Goal: Answer question/provide support: Share knowledge or assist other users

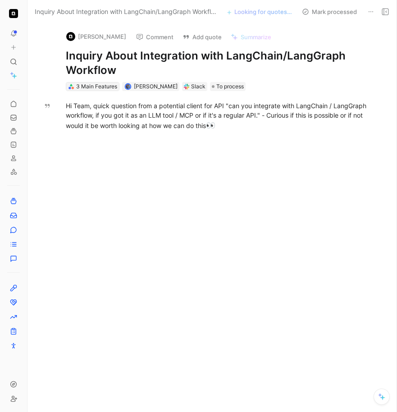
click at [83, 87] on div "3 Main Features" at bounding box center [96, 86] width 41 height 9
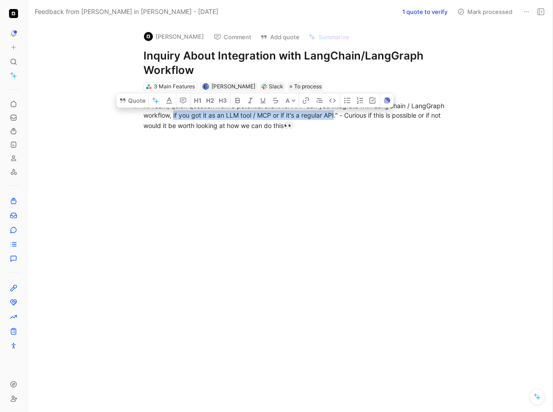
drag, startPoint x: 174, startPoint y: 115, endPoint x: 335, endPoint y: 118, distance: 161.4
click at [335, 118] on div "Hi Team, quick question from a potential client for API "can you integrate with…" at bounding box center [299, 116] width 312 height 31
click at [133, 103] on button "Quote" at bounding box center [132, 100] width 32 height 14
click at [397, 10] on button "1 quote to verify" at bounding box center [424, 11] width 53 height 13
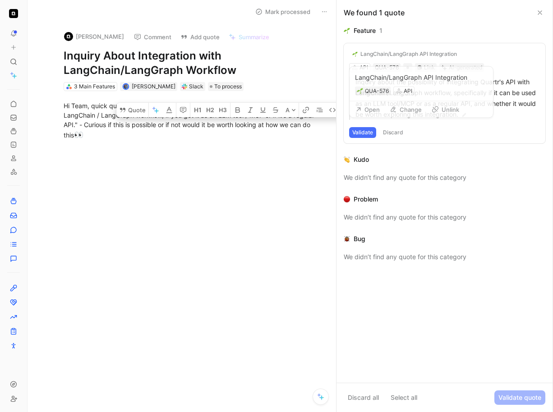
click at [373, 51] on div "LangChain/LangGraph API Integration" at bounding box center [408, 54] width 96 height 7
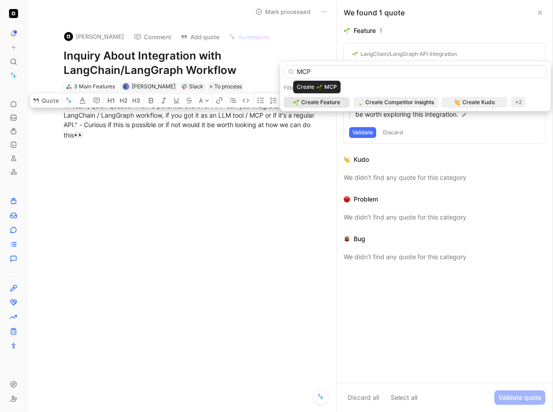
type input "MCP"
click at [303, 104] on span "Create Feature" at bounding box center [320, 102] width 39 height 9
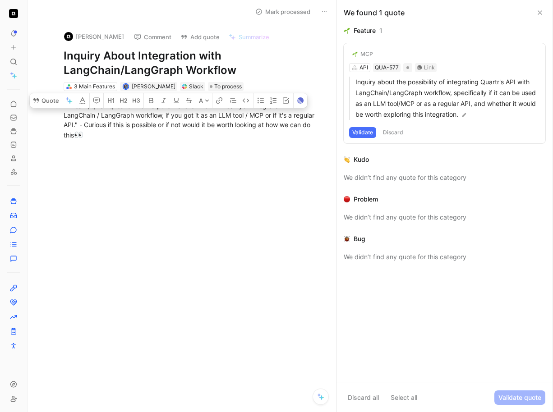
click at [364, 134] on button "Validate" at bounding box center [362, 132] width 27 height 11
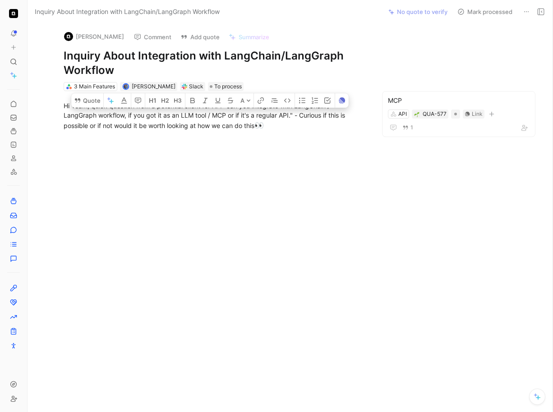
click at [307, 178] on div at bounding box center [213, 219] width 335 height 124
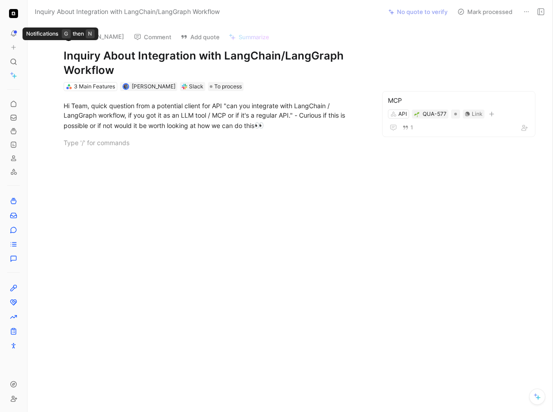
click at [14, 37] on button at bounding box center [13, 33] width 13 height 13
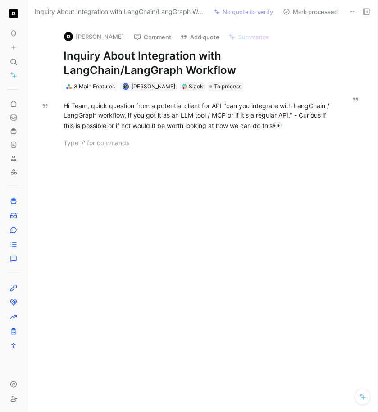
click at [317, 9] on button "Mark processed" at bounding box center [310, 11] width 63 height 13
